Goal: Information Seeking & Learning: Learn about a topic

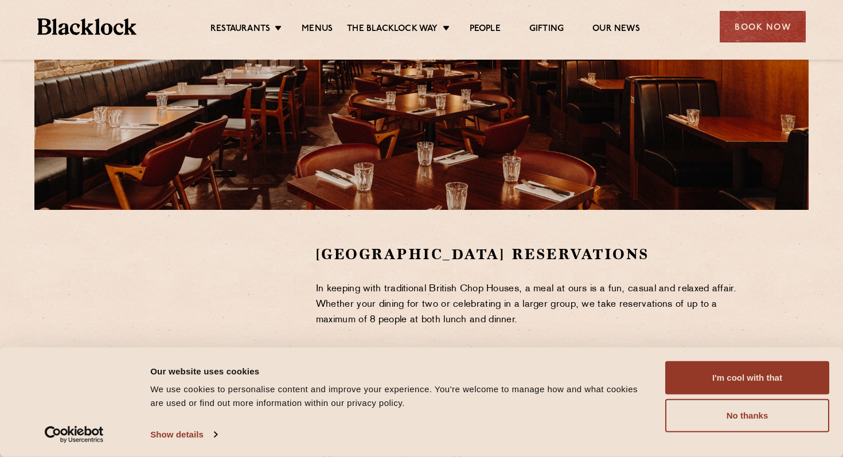
scroll to position [194, 0]
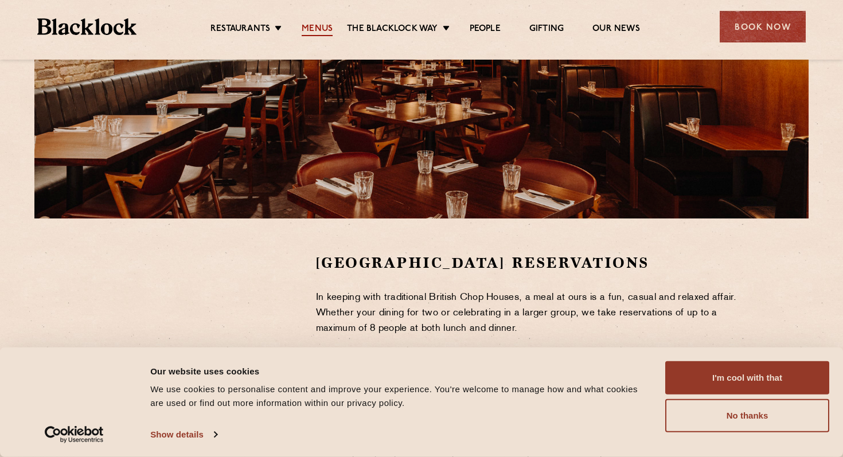
click at [319, 32] on link "Menus" at bounding box center [316, 29] width 31 height 13
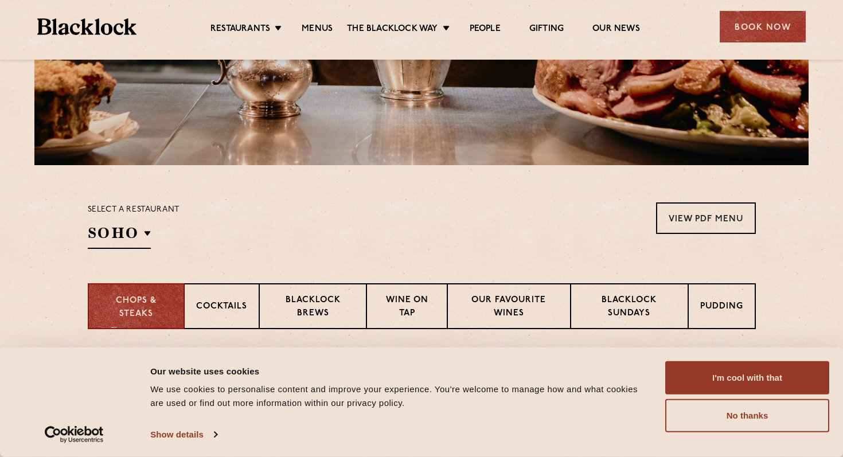
scroll to position [246, 0]
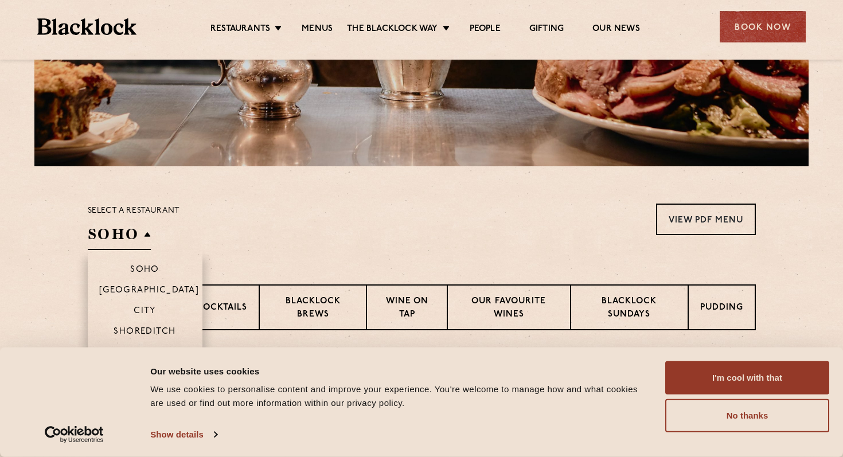
click at [129, 225] on h2 "SOHO" at bounding box center [119, 237] width 63 height 26
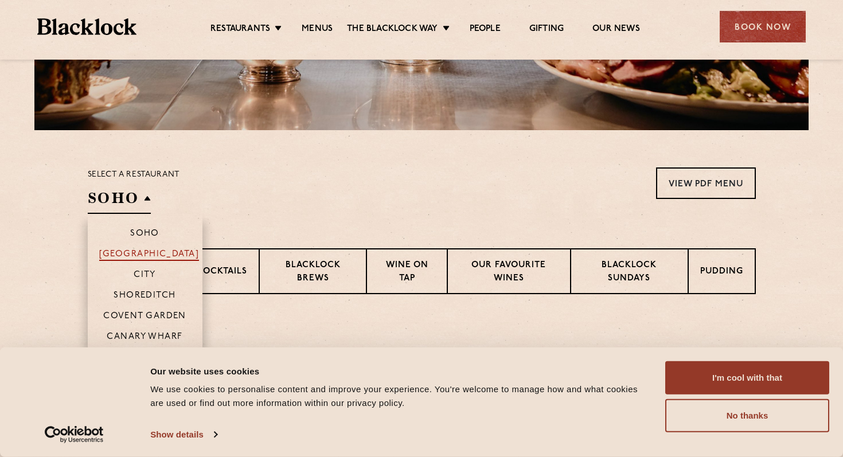
scroll to position [286, 0]
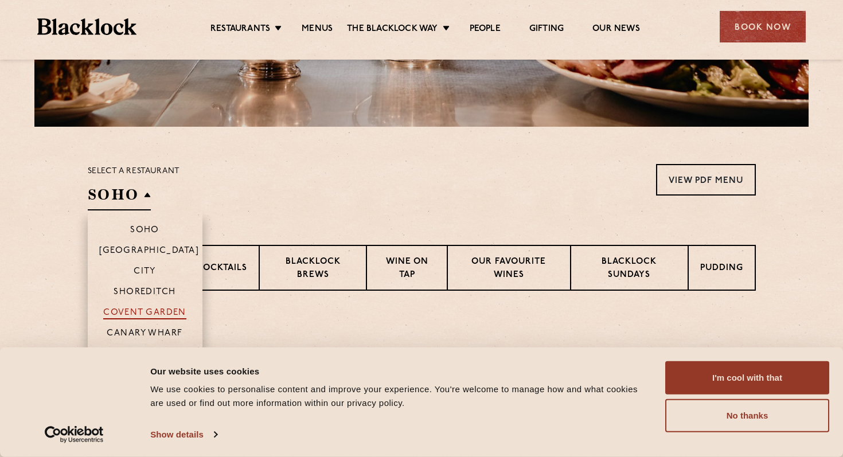
click at [135, 310] on p "Covent Garden" at bounding box center [144, 313] width 83 height 11
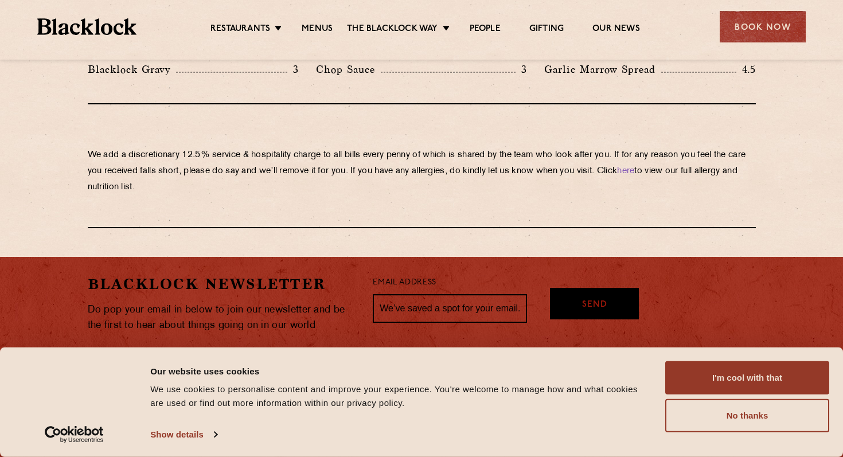
scroll to position [2040, 0]
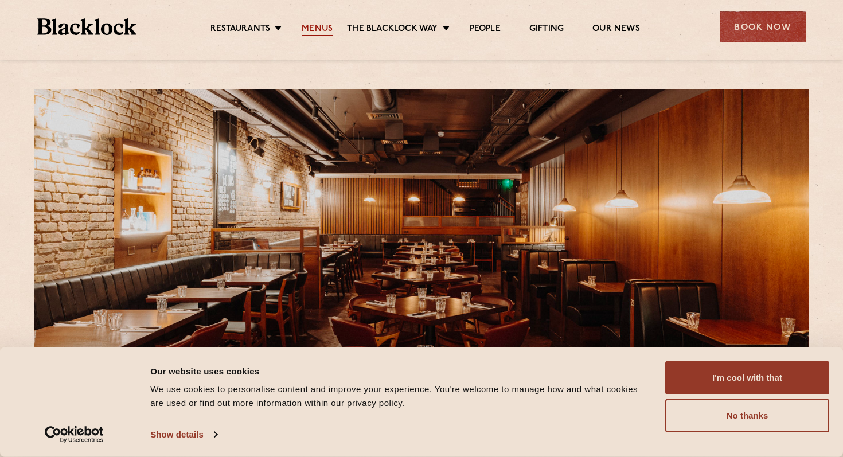
click at [320, 28] on link "Menus" at bounding box center [316, 29] width 31 height 13
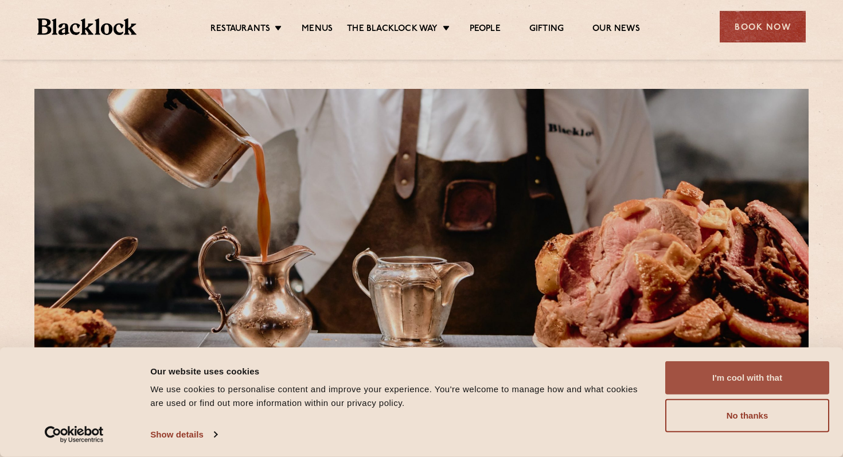
click at [710, 389] on button "I'm cool with that" at bounding box center [747, 377] width 164 height 33
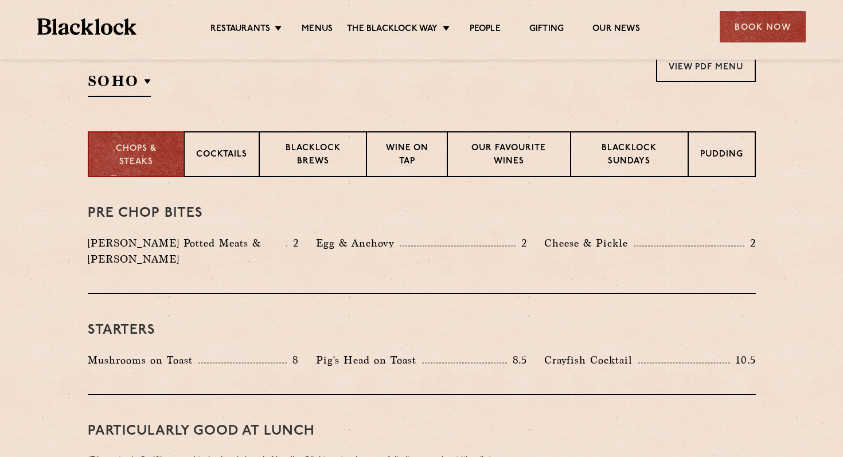
scroll to position [397, 0]
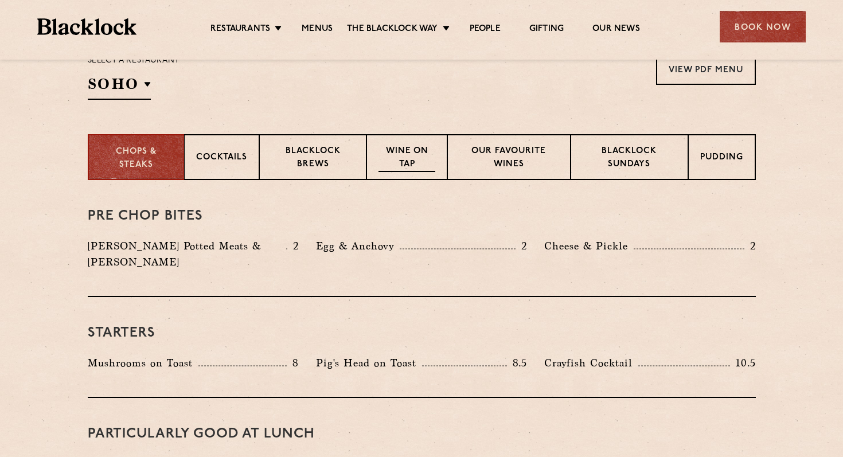
click at [405, 159] on p "Wine on Tap" at bounding box center [406, 158] width 56 height 27
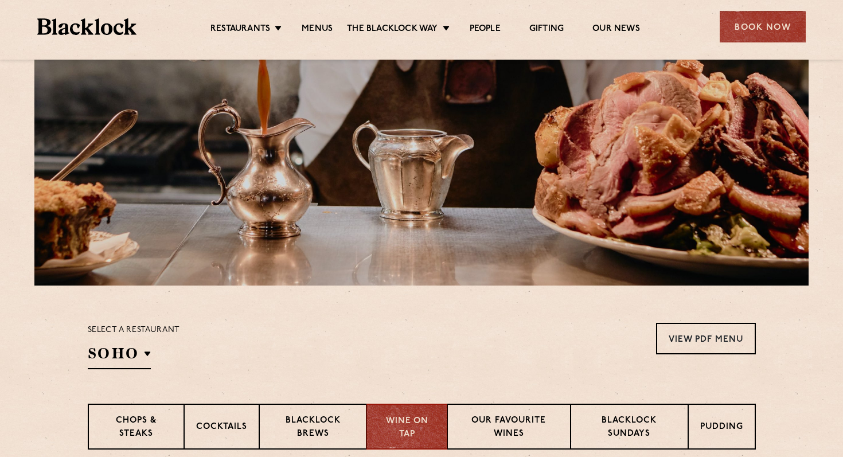
scroll to position [0, 0]
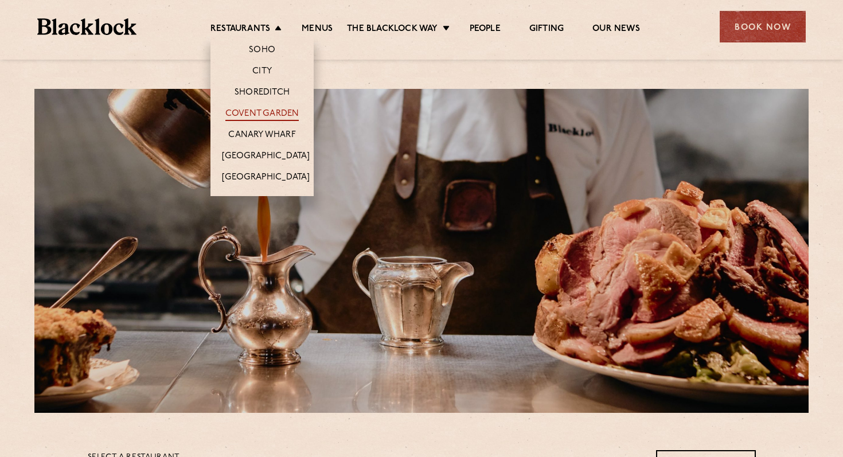
click at [257, 111] on link "Covent Garden" at bounding box center [262, 114] width 74 height 13
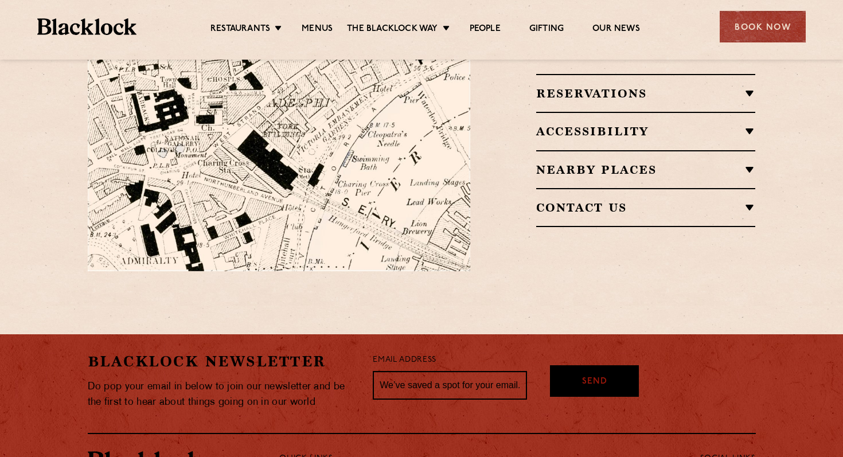
scroll to position [771, 0]
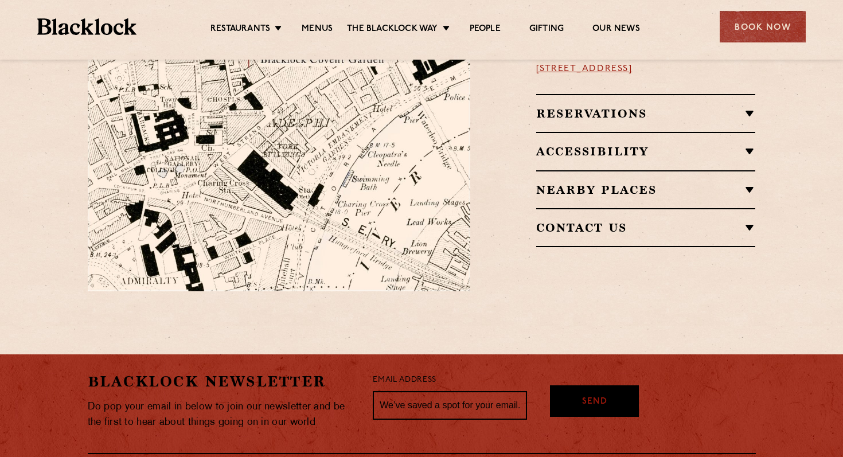
click at [705, 106] on div "Reservations Walk-Ins Walk-ins are always warmly welcome. Do pop in and we’ll g…" at bounding box center [646, 113] width 220 height 38
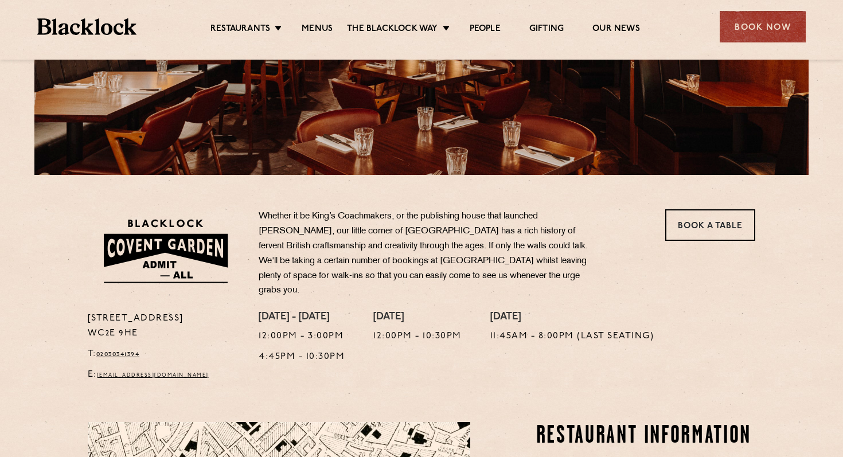
scroll to position [0, 0]
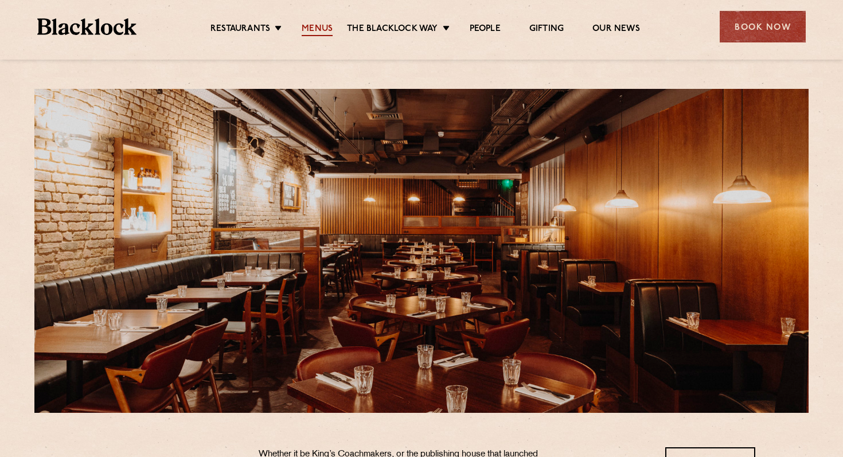
click at [318, 34] on link "Menus" at bounding box center [316, 29] width 31 height 13
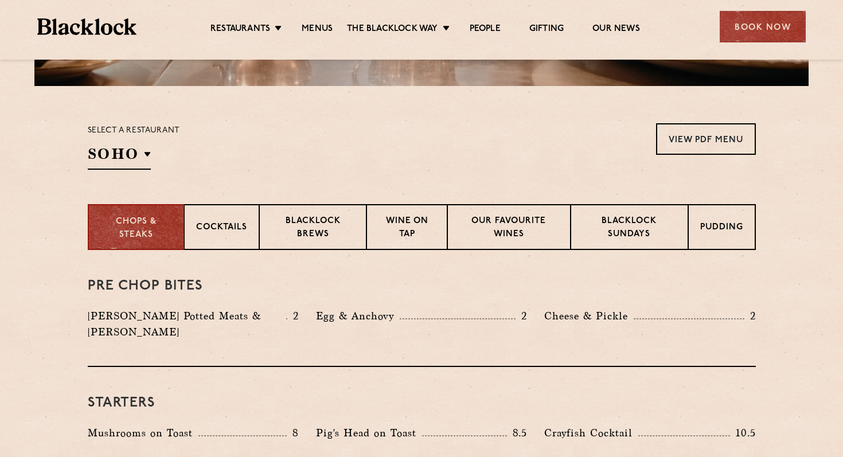
scroll to position [331, 0]
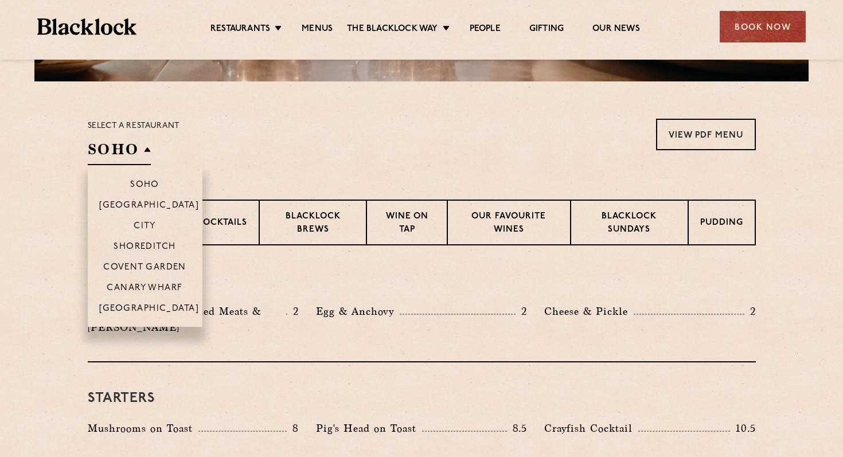
click at [145, 146] on h2 "SOHO" at bounding box center [119, 152] width 63 height 26
click at [151, 267] on p "Covent Garden" at bounding box center [144, 268] width 83 height 11
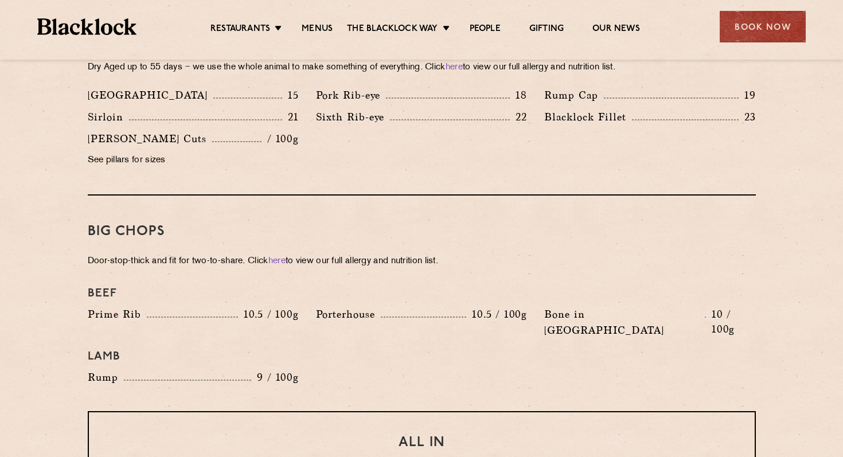
scroll to position [1143, 0]
